Goal: Information Seeking & Learning: Learn about a topic

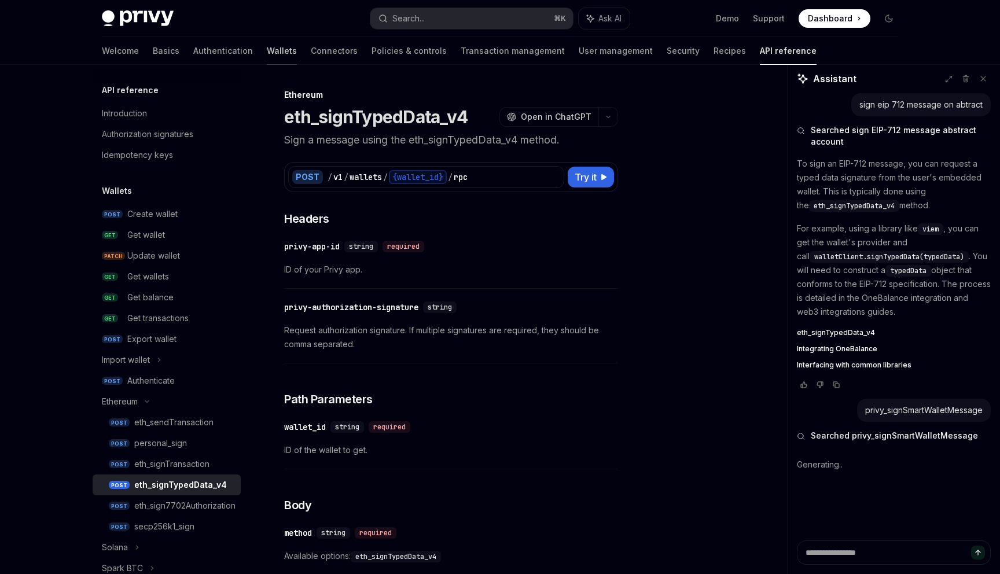
click at [267, 51] on link "Wallets" at bounding box center [282, 51] width 30 height 28
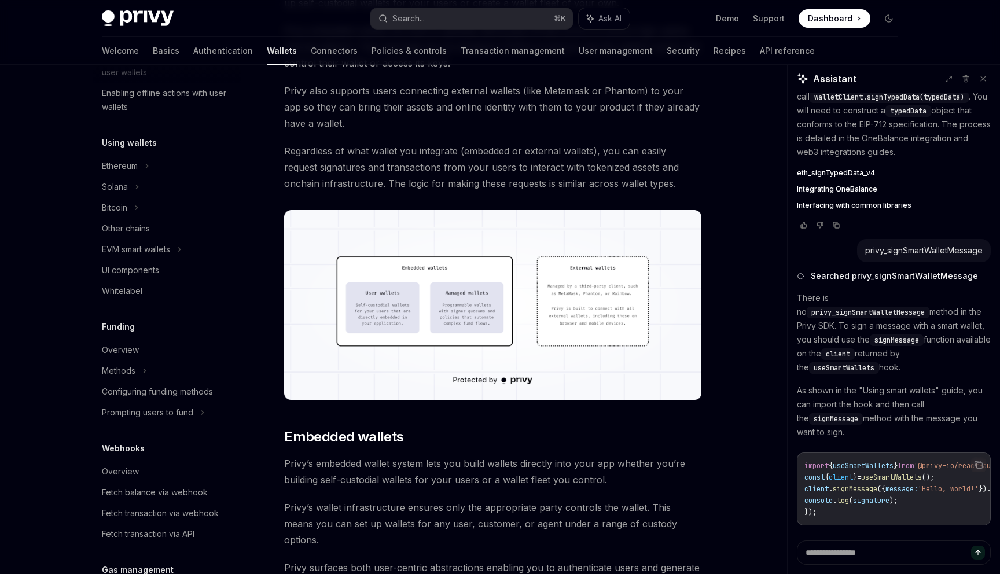
scroll to position [151, 0]
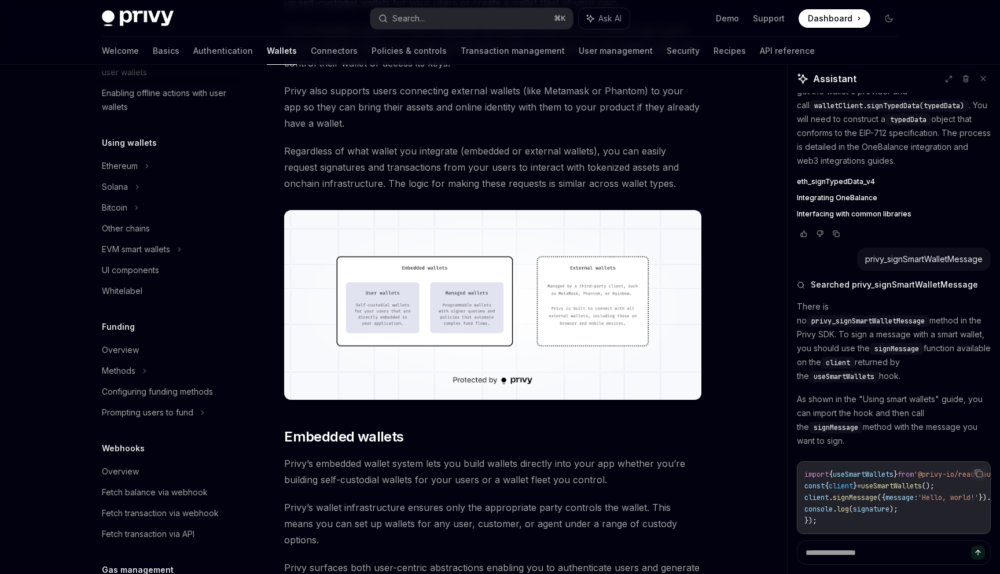
click at [880, 481] on span "useSmartWallets" at bounding box center [891, 485] width 61 height 9
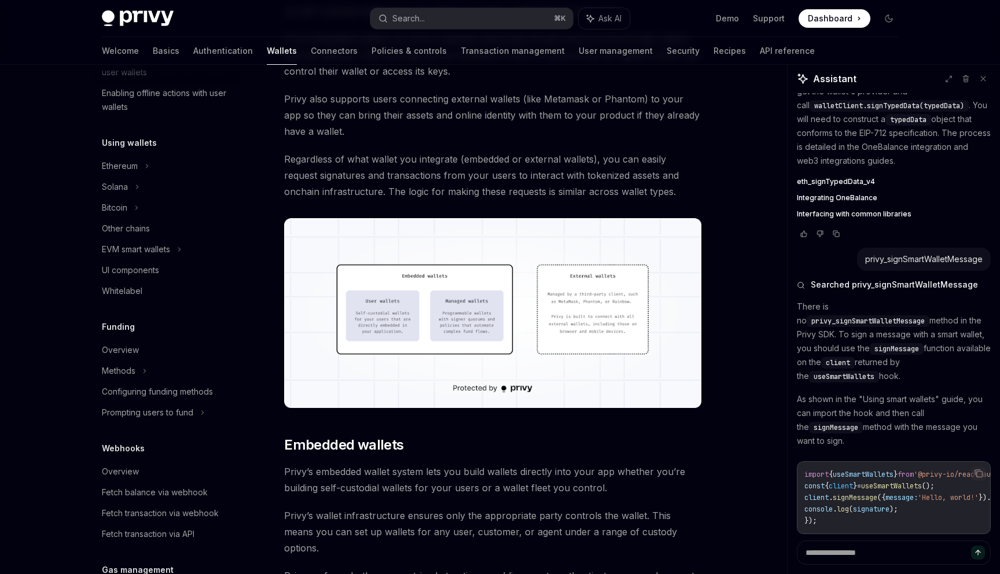
scroll to position [271, 0]
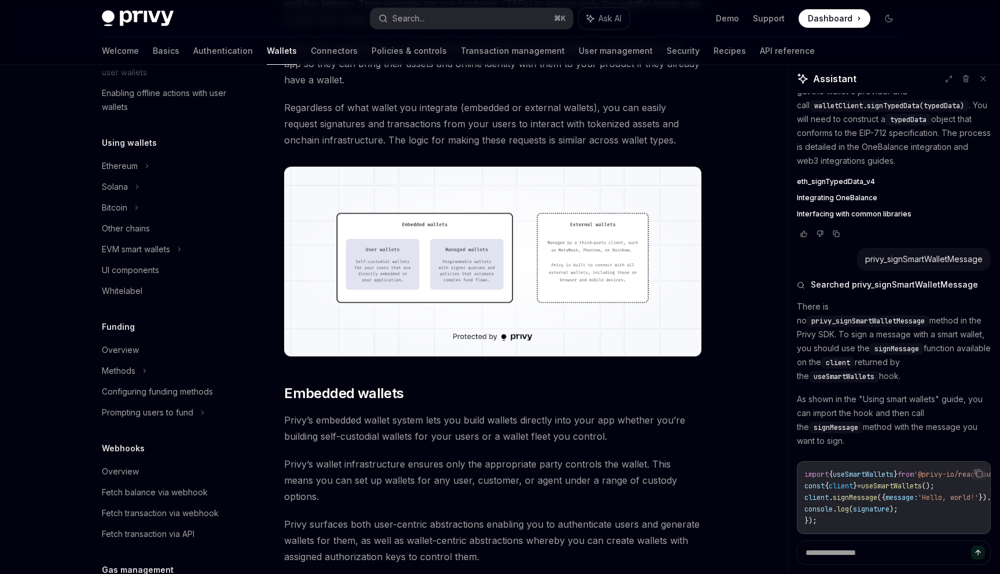
click at [826, 372] on span "useSmartWallets" at bounding box center [844, 376] width 61 height 9
click at [826, 423] on span "signMessage" at bounding box center [836, 427] width 45 height 9
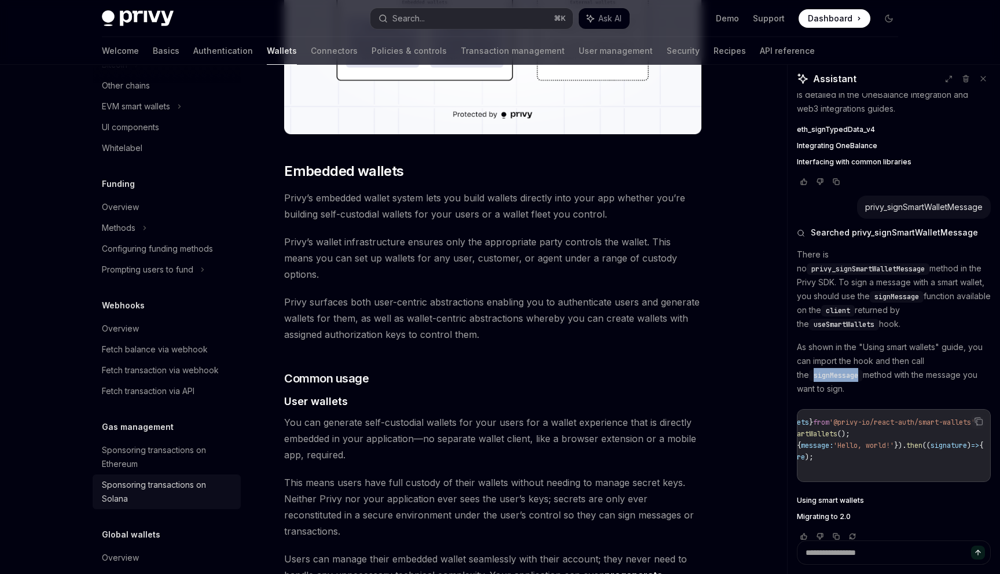
scroll to position [427, 0]
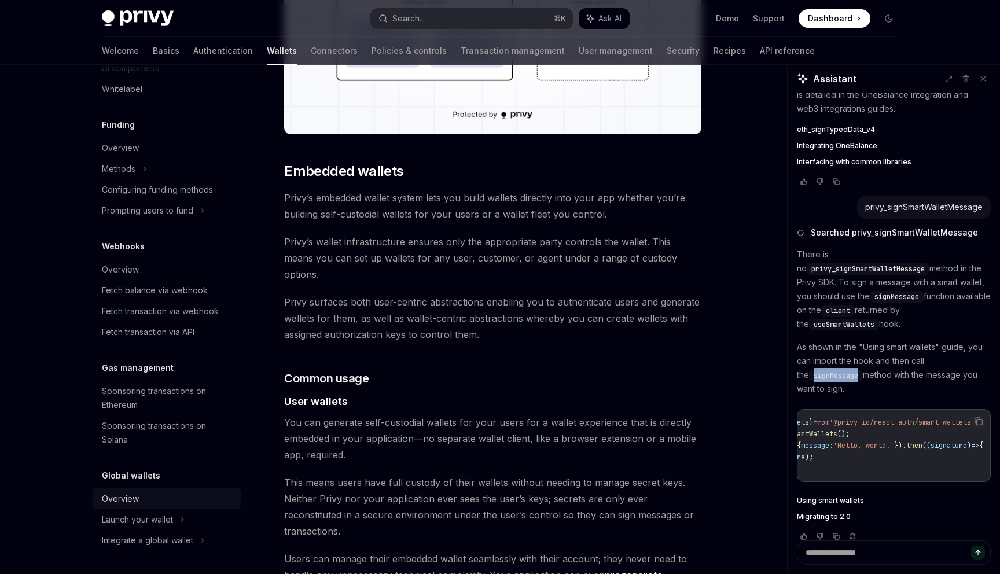
click at [132, 497] on div "Overview" at bounding box center [120, 499] width 37 height 14
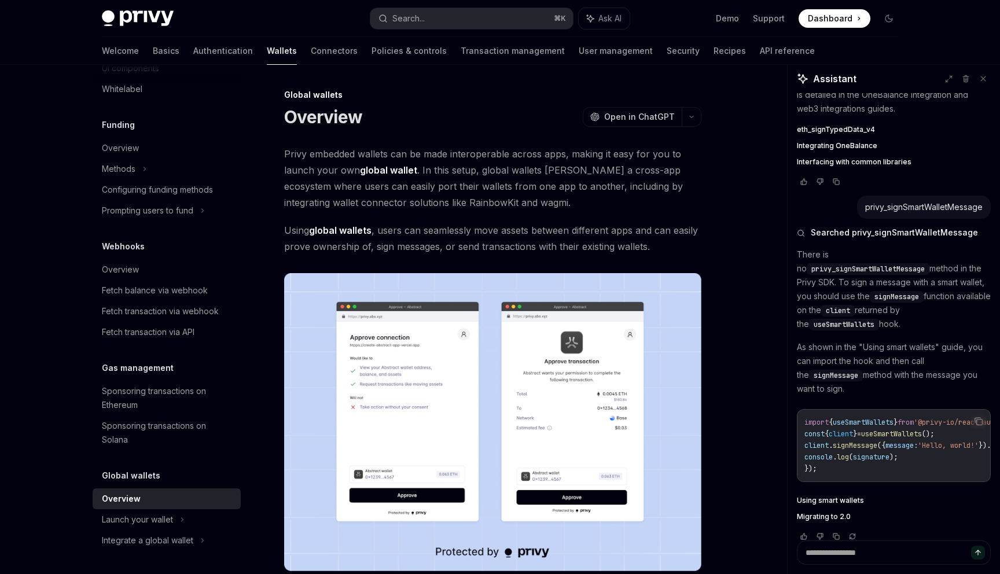
click at [469, 172] on span "Privy embedded wallets can be made interoperable across apps, making it easy fo…" at bounding box center [492, 178] width 417 height 65
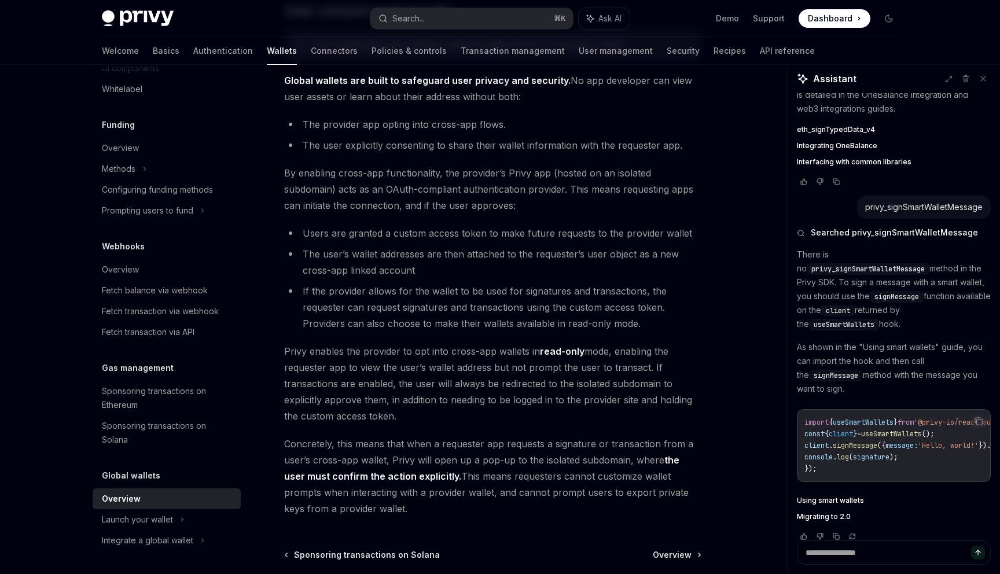
scroll to position [892, 0]
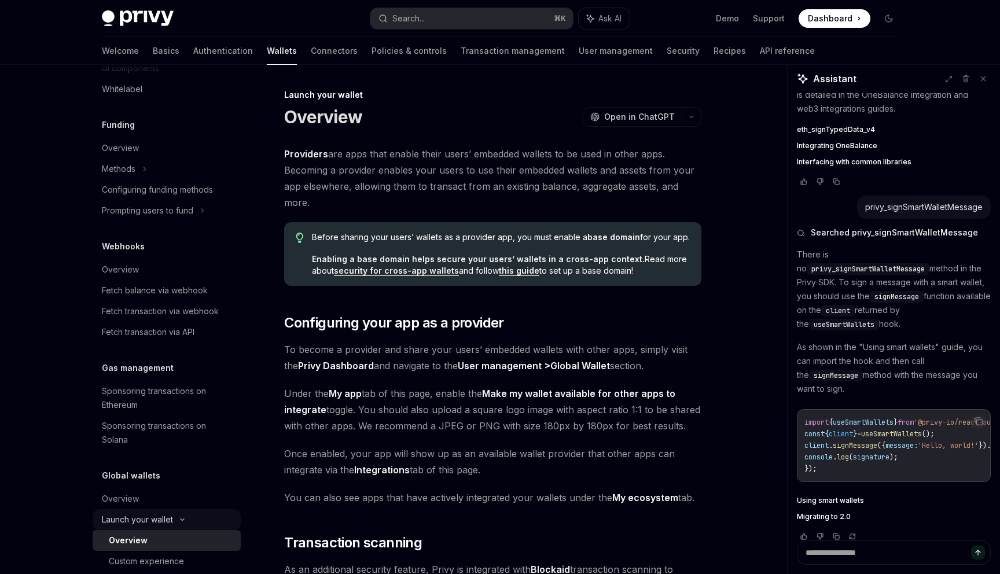
scroll to position [469, 0]
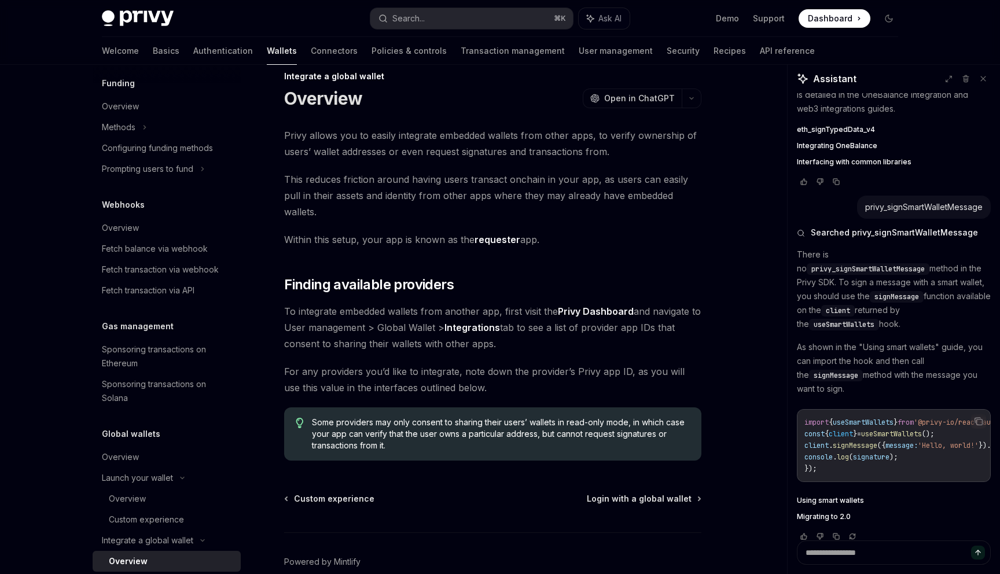
scroll to position [61, 0]
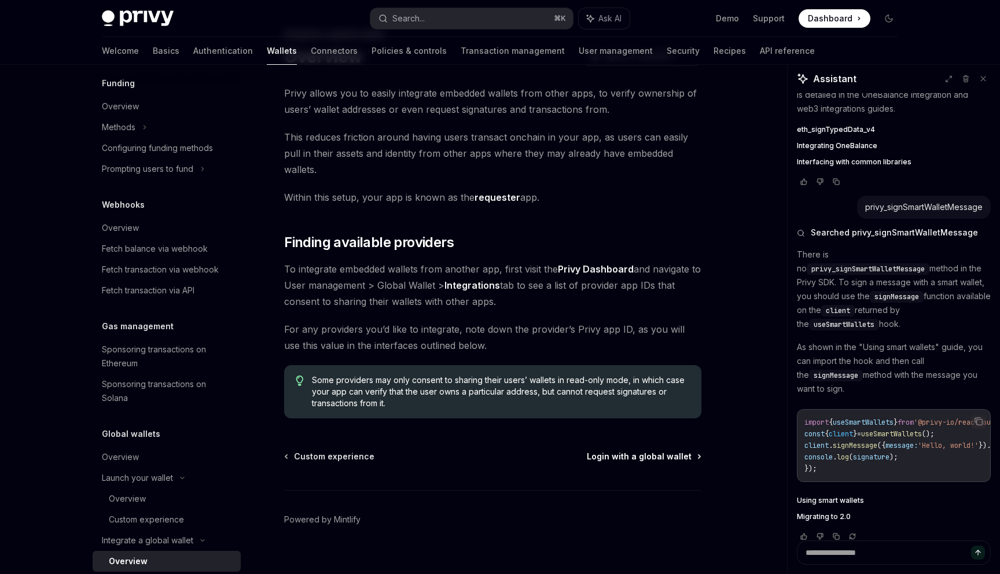
click at [604, 451] on span "Login with a global wallet" at bounding box center [639, 457] width 105 height 12
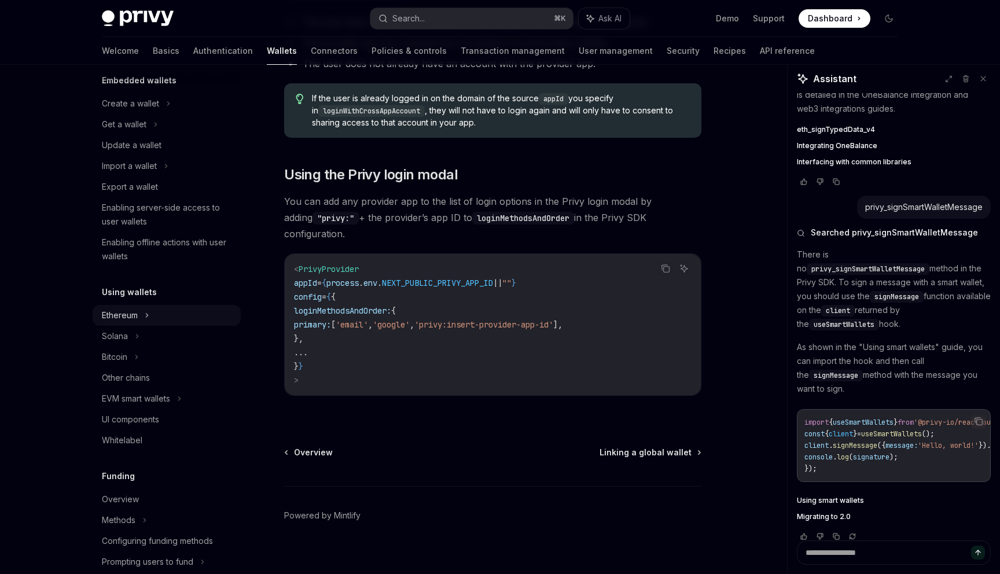
scroll to position [75, 0]
click at [138, 115] on div "Ethereum" at bounding box center [167, 104] width 148 height 21
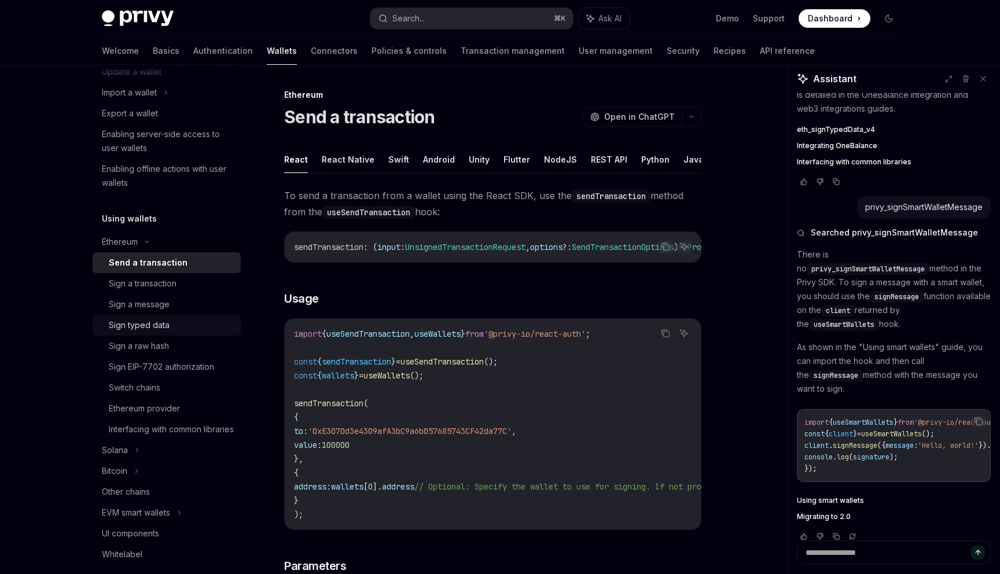
scroll to position [152, 0]
click at [147, 363] on div "Sign EIP-7702 authorization" at bounding box center [161, 365] width 105 height 14
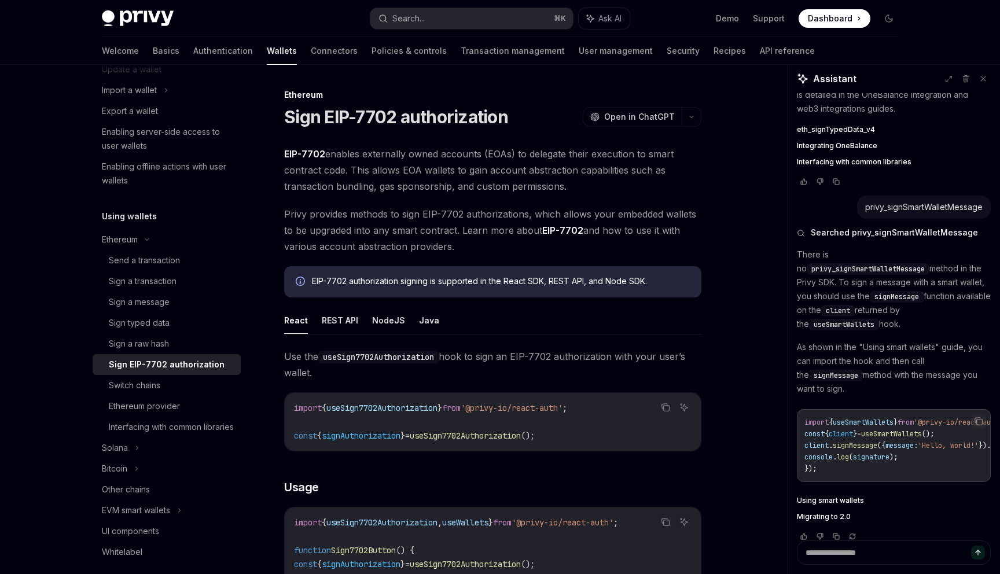
click at [177, 361] on div "Sign EIP-7702 authorization" at bounding box center [167, 365] width 116 height 14
click at [421, 170] on span "EIP-7702 enables externally owned accounts (EOAs) to delegate their execution t…" at bounding box center [492, 170] width 417 height 49
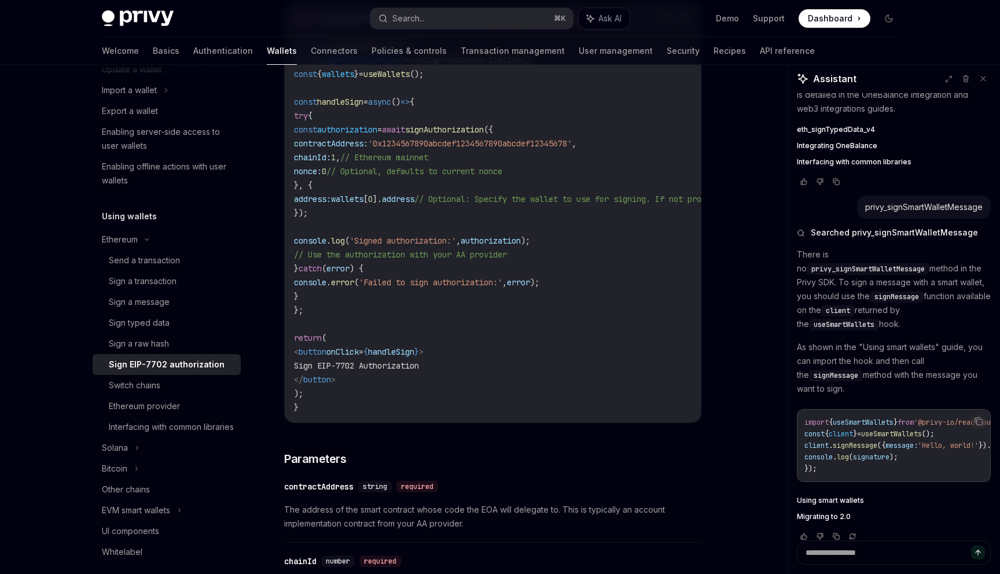
scroll to position [518, 0]
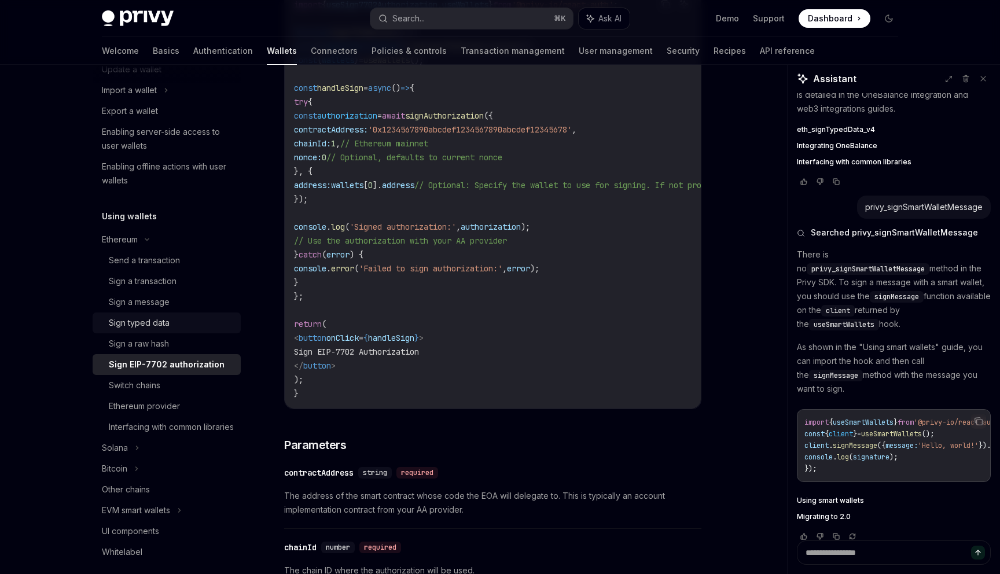
click at [171, 318] on div "Sign typed data" at bounding box center [171, 323] width 125 height 14
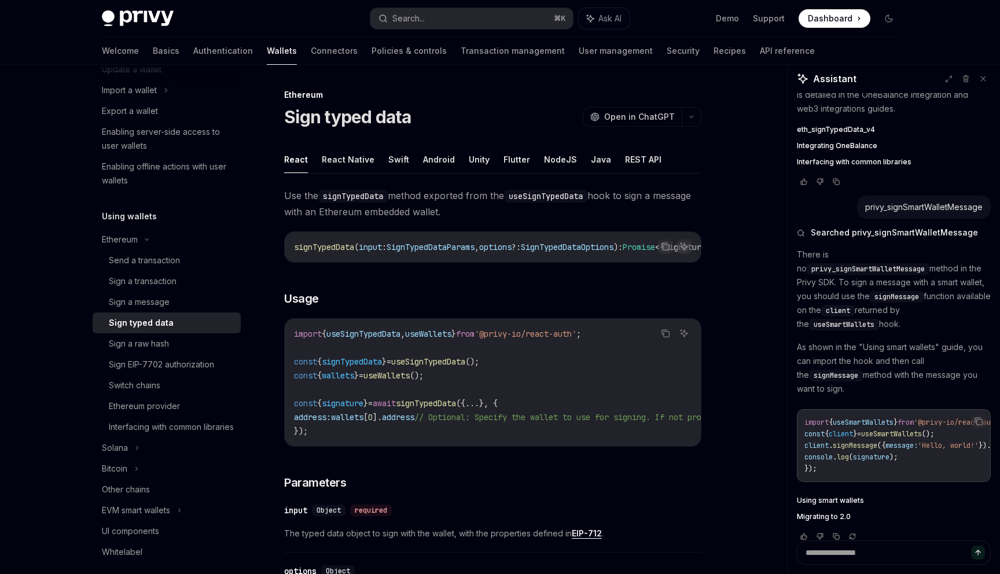
click at [360, 198] on code "signTypedData" at bounding box center [352, 196] width 69 height 13
click at [519, 196] on code "useSignTypedData" at bounding box center [545, 196] width 83 height 13
click at [557, 204] on span "Use the signTypedData method exported from the useSignTypedData hook to sign a …" at bounding box center [492, 203] width 417 height 32
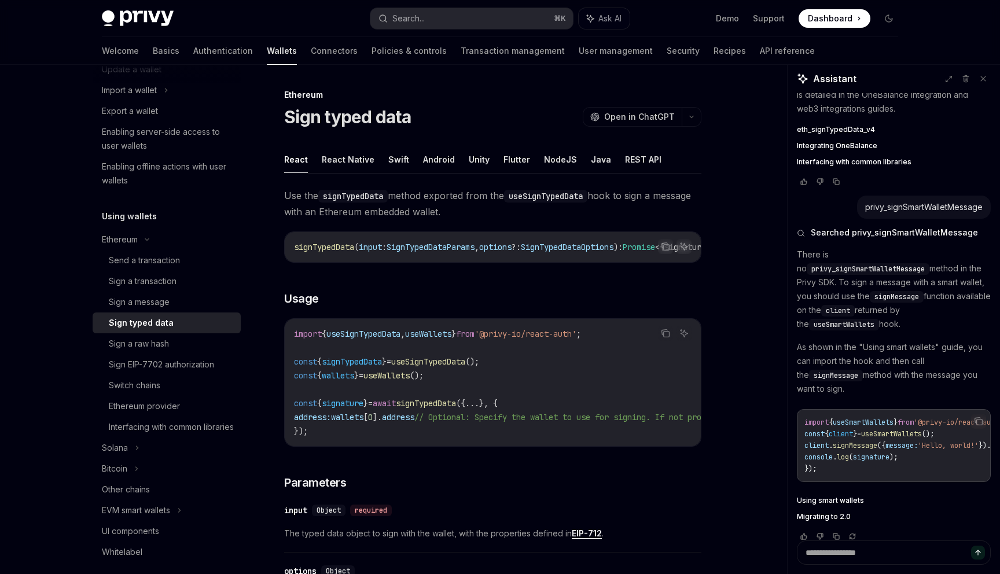
click at [394, 214] on span "Use the signTypedData method exported from the useSignTypedData hook to sign a …" at bounding box center [492, 203] width 417 height 32
click at [431, 212] on span "Use the signTypedData method exported from the useSignTypedData hook to sign a …" at bounding box center [492, 203] width 417 height 32
drag, startPoint x: 568, startPoint y: 395, endPoint x: 277, endPoint y: 106, distance: 410.0
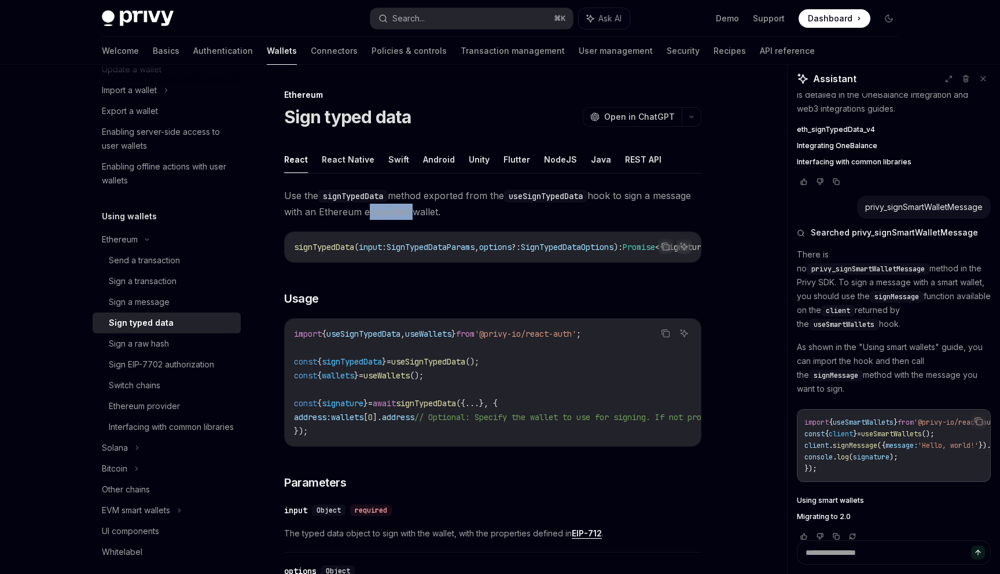
copy div "**********"
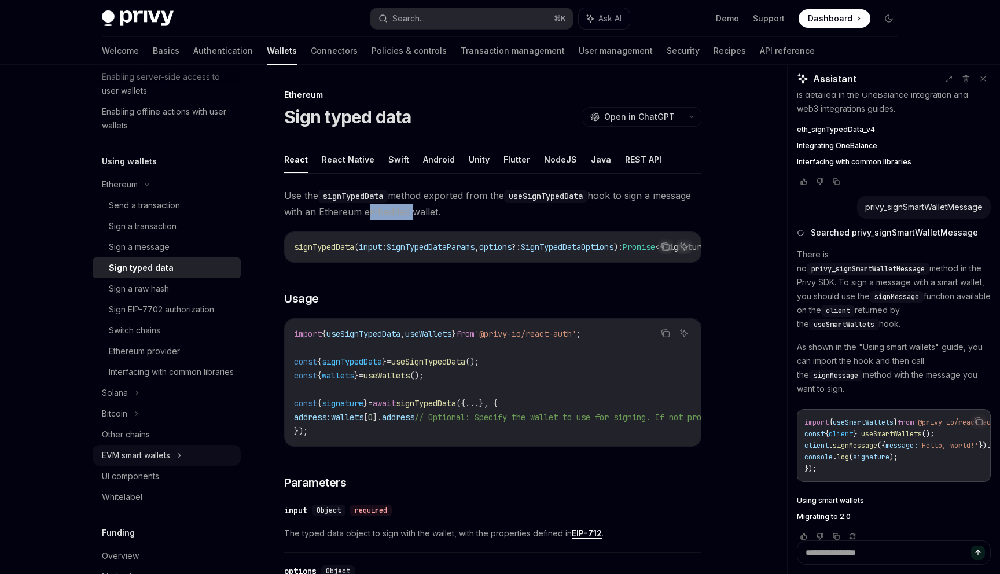
scroll to position [211, 0]
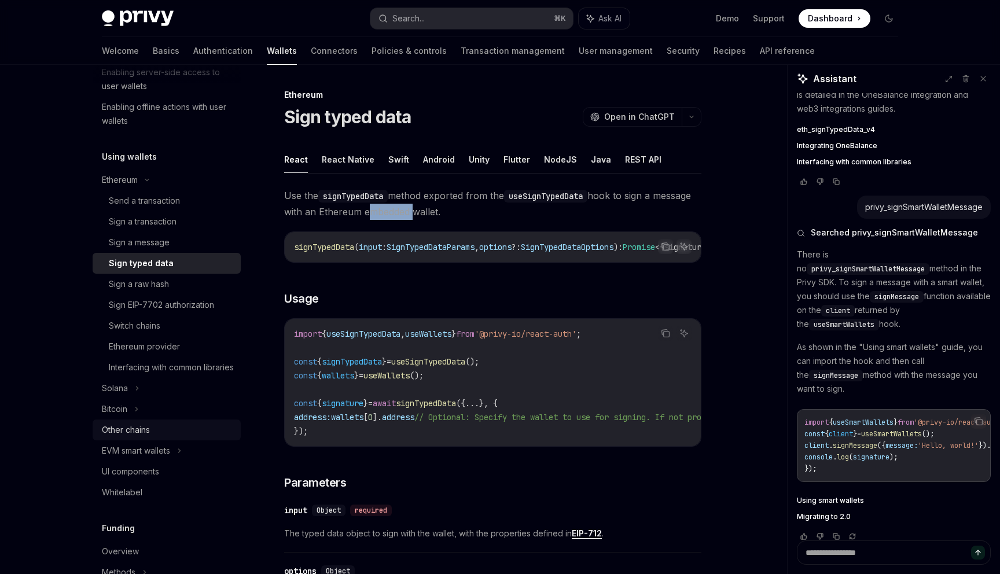
click at [161, 437] on div "Other chains" at bounding box center [168, 430] width 132 height 14
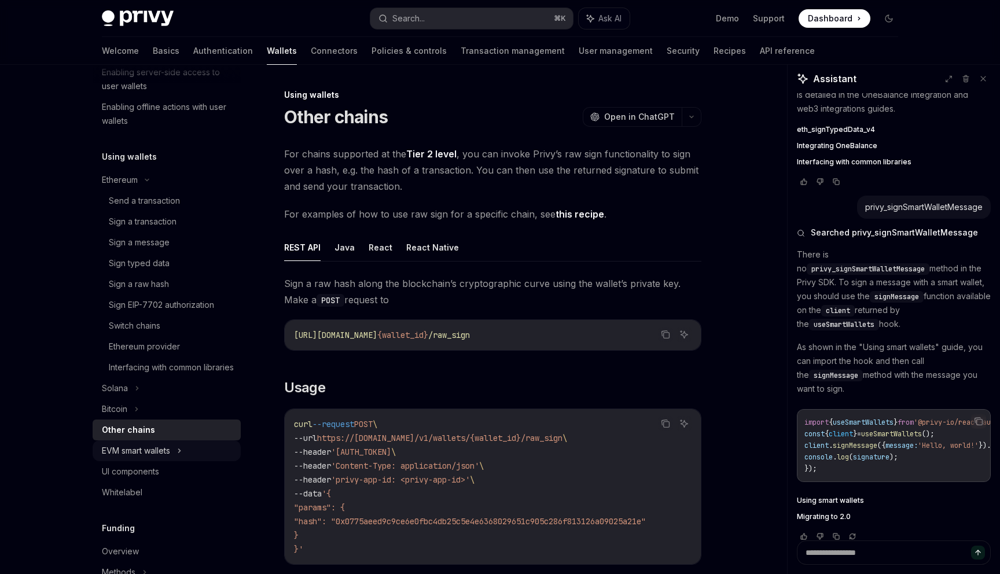
click at [163, 458] on div "EVM smart wallets" at bounding box center [136, 451] width 68 height 14
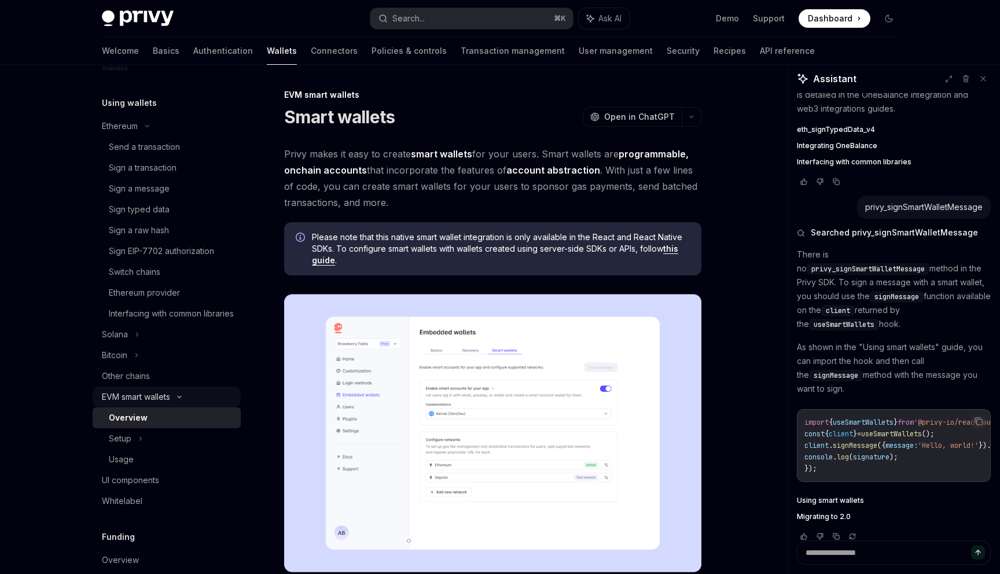
scroll to position [285, 0]
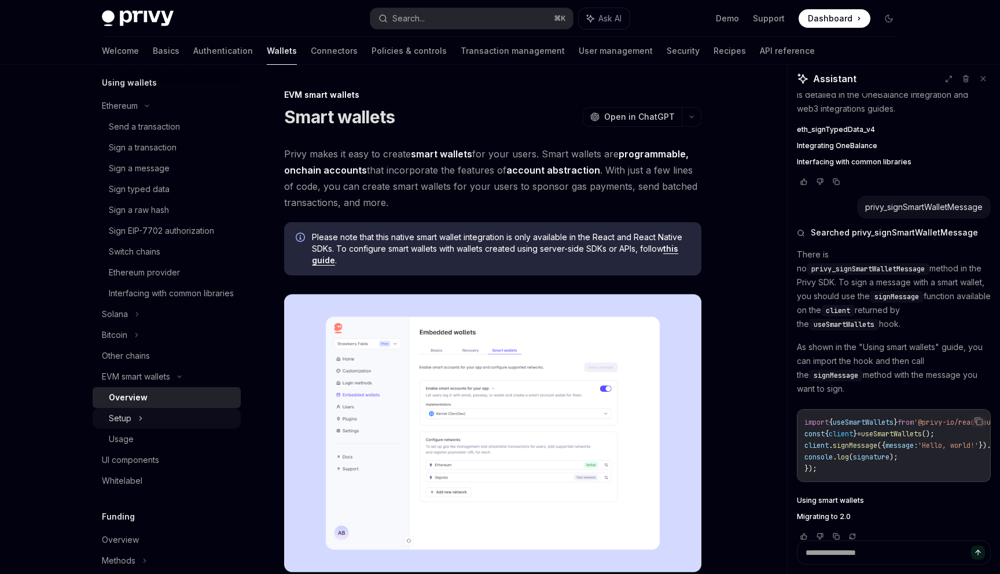
click at [158, 429] on div "Setup" at bounding box center [167, 418] width 148 height 21
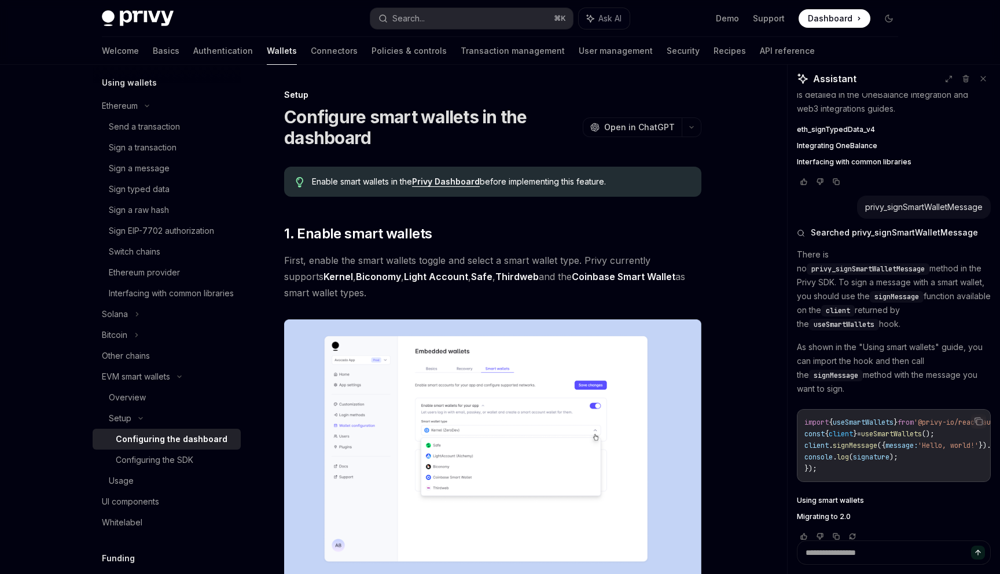
click at [153, 446] on div "Configuring the dashboard" at bounding box center [172, 439] width 112 height 14
click at [156, 467] on div "Configuring the SDK" at bounding box center [155, 460] width 78 height 14
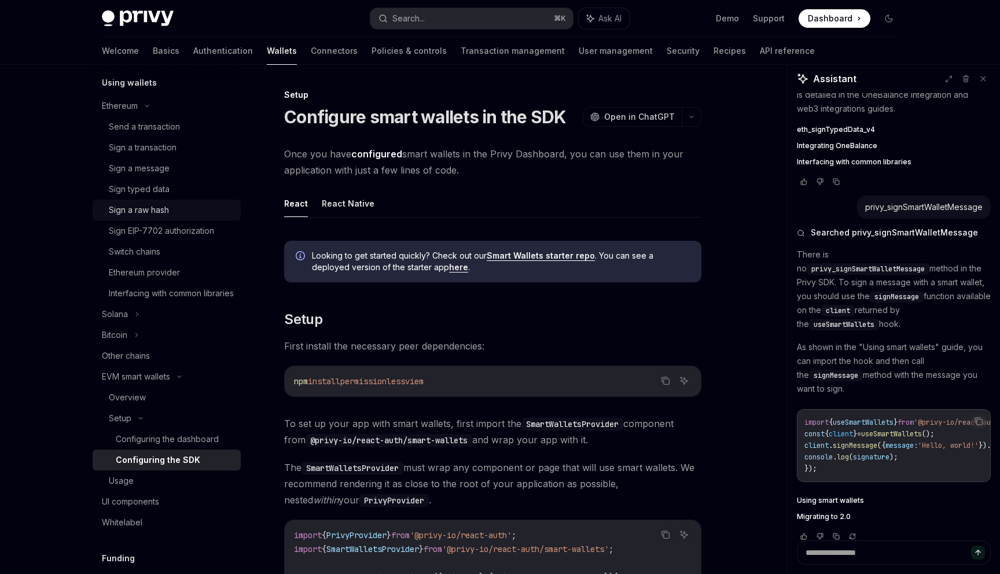
click at [159, 208] on div "Sign a raw hash" at bounding box center [139, 210] width 60 height 14
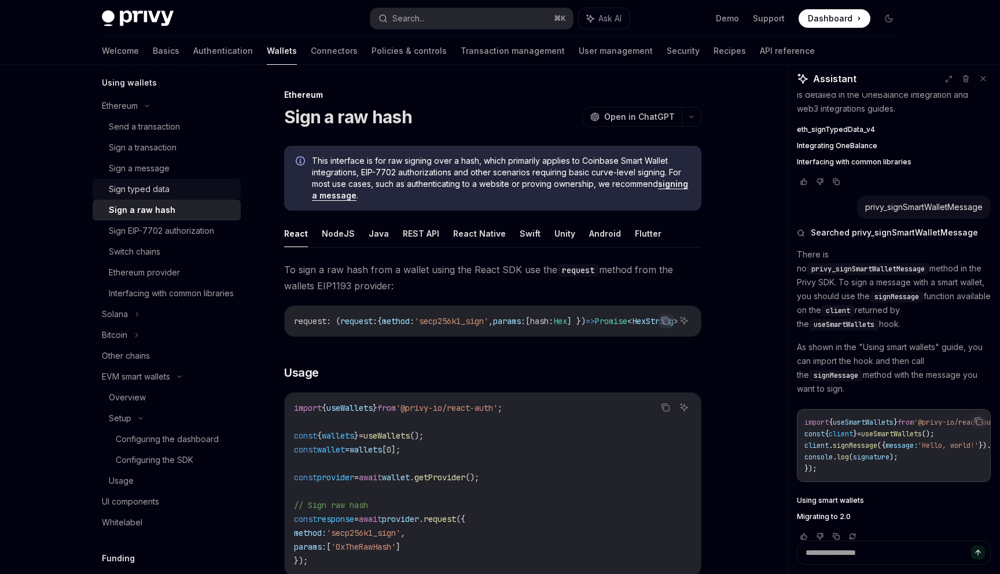
click at [163, 189] on div "Sign typed data" at bounding box center [139, 189] width 61 height 14
type textarea "*"
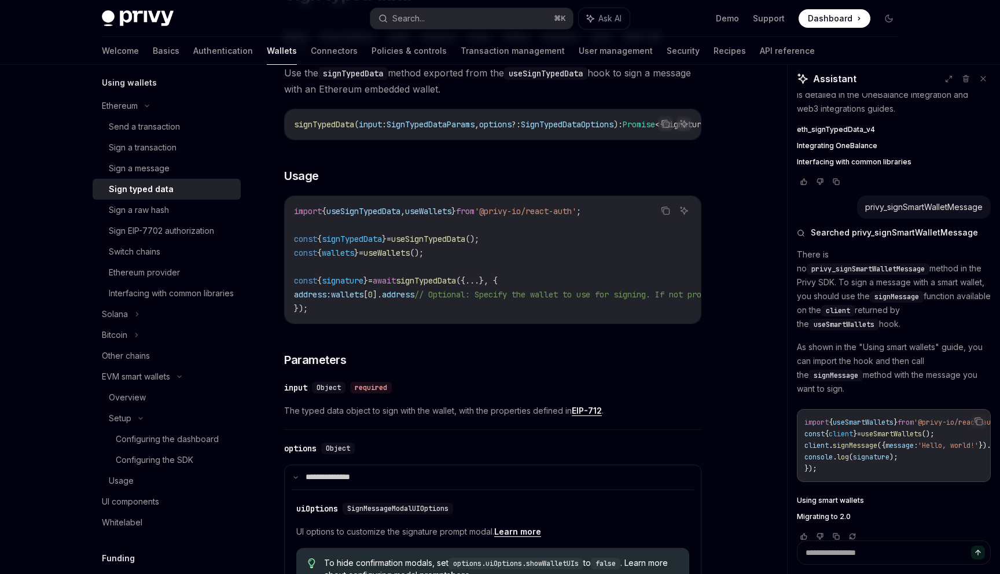
scroll to position [186, 0]
